Goal: Check status

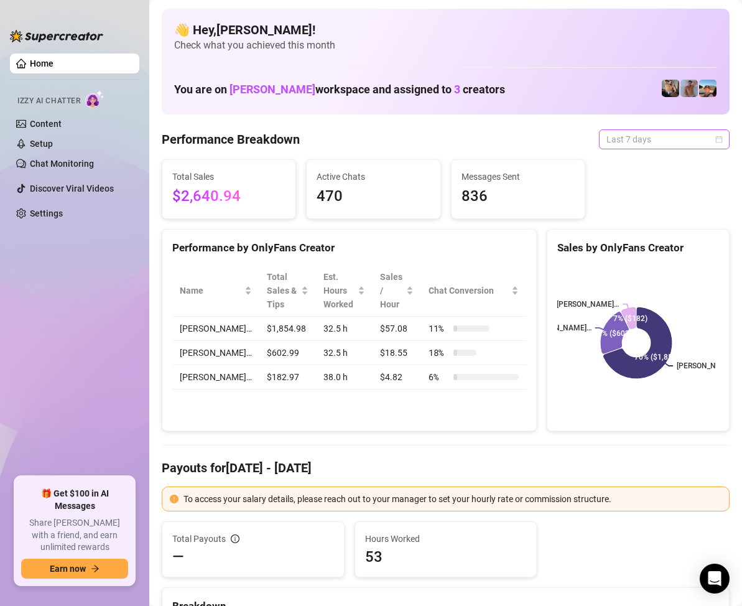
click at [690, 135] on span "Last 7 days" at bounding box center [664, 139] width 116 height 19
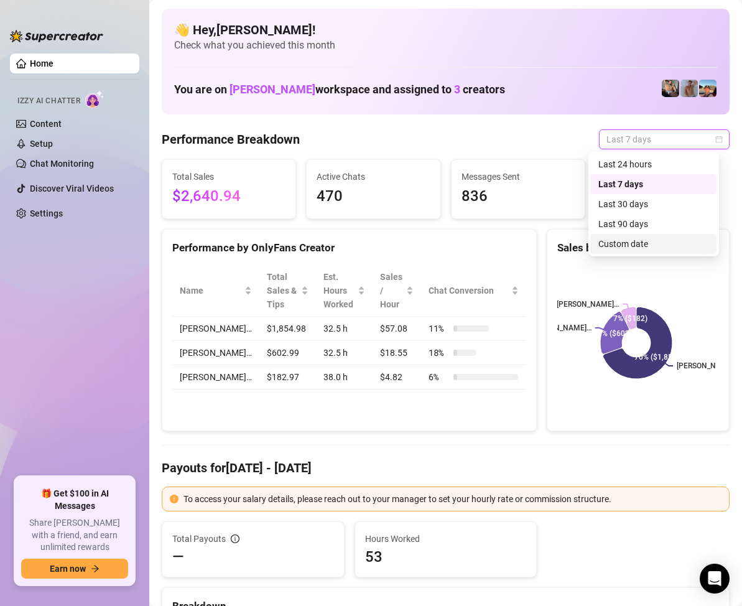
click at [634, 243] on div "Custom date" at bounding box center [653, 244] width 111 height 14
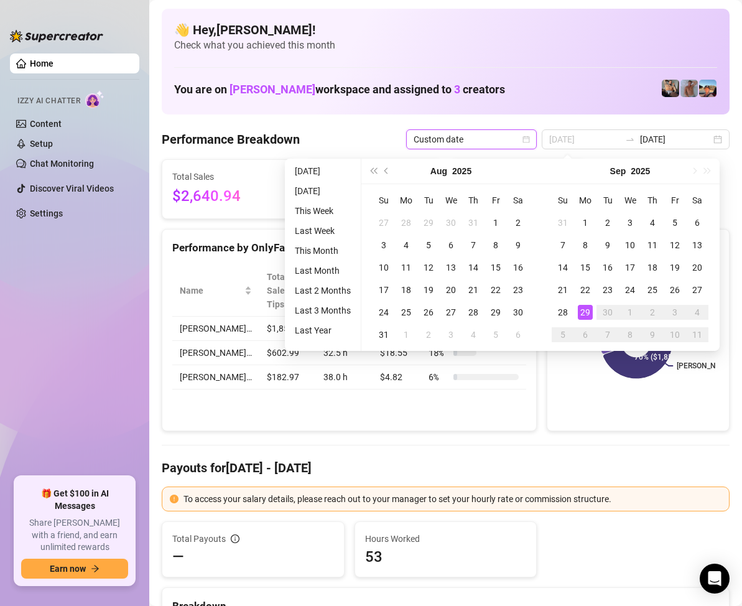
type input "[DATE]"
click at [588, 308] on div "29" at bounding box center [585, 312] width 15 height 15
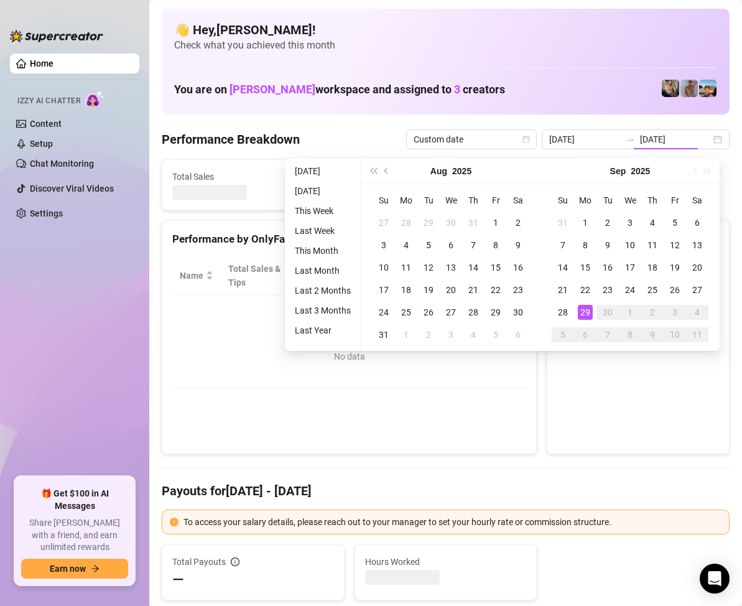
type input "2025-09-29"
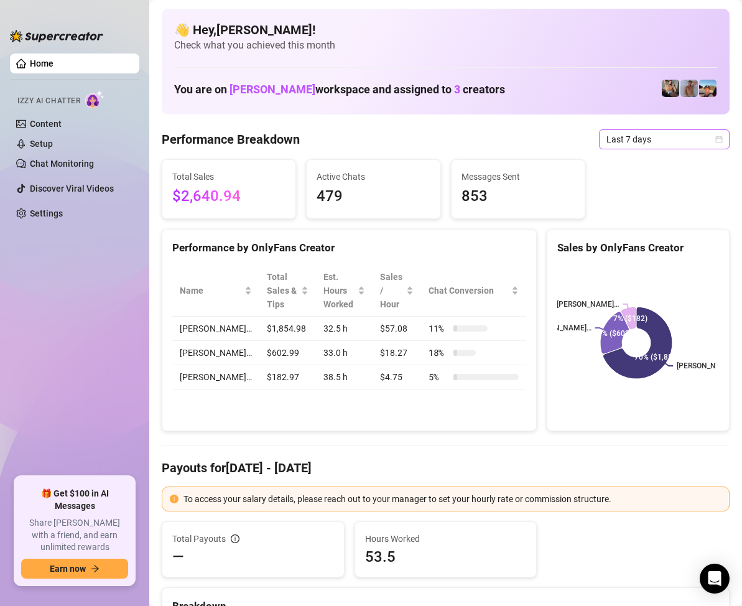
click at [675, 139] on span "Last 7 days" at bounding box center [664, 139] width 116 height 19
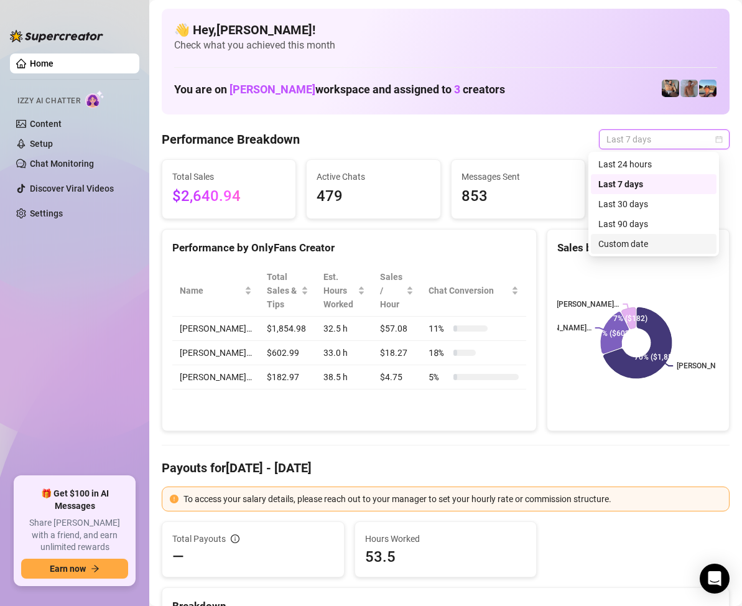
click at [631, 242] on div "Custom date" at bounding box center [653, 244] width 111 height 14
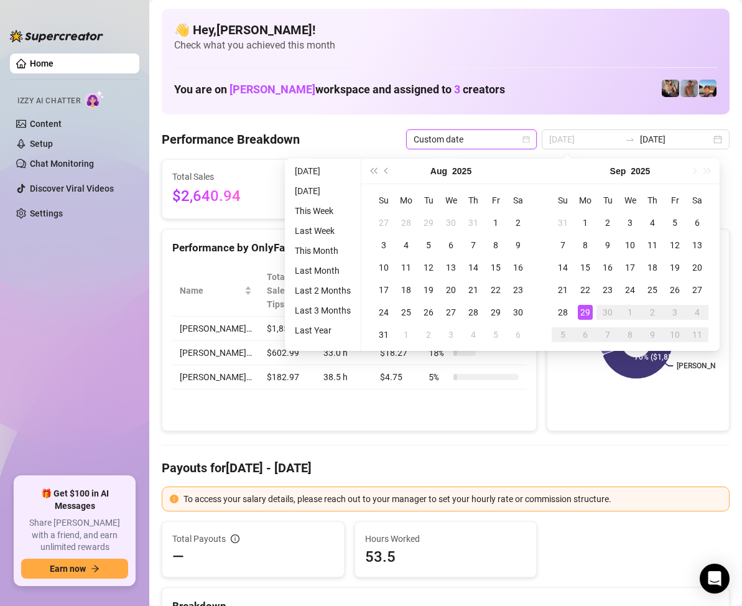
type input "[DATE]"
click at [583, 309] on div "29" at bounding box center [585, 312] width 15 height 15
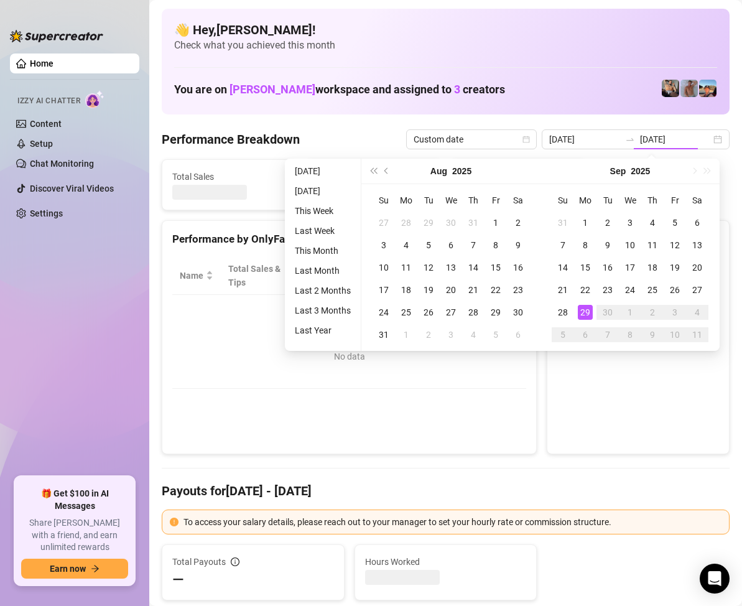
type input "[DATE]"
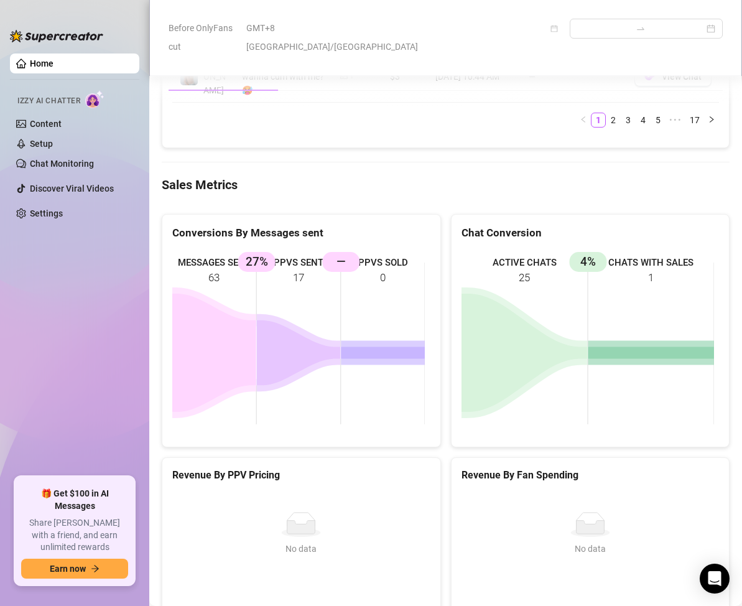
scroll to position [1617, 0]
